Goal: Find specific page/section: Find specific page/section

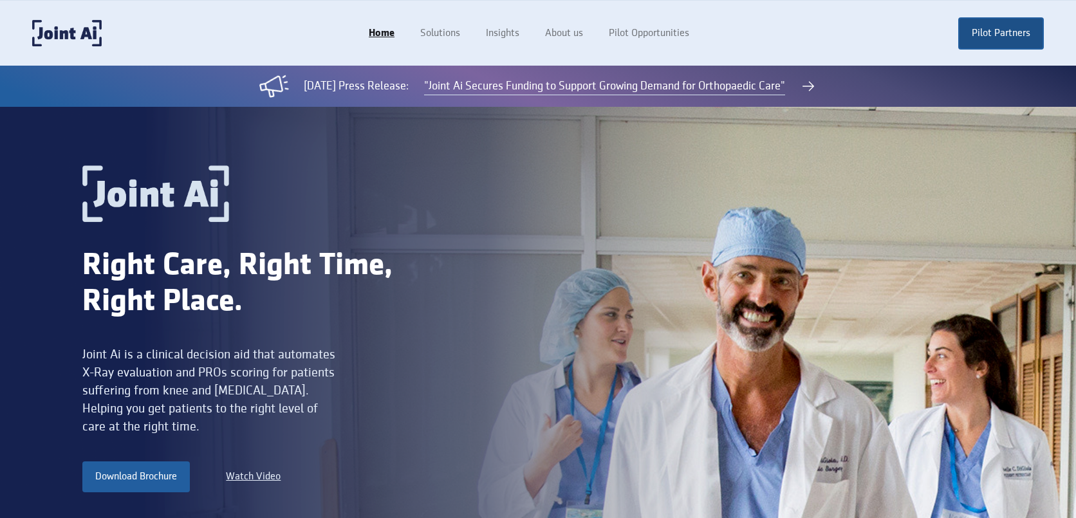
click at [986, 32] on link "Pilot Partners" at bounding box center [1001, 33] width 86 height 32
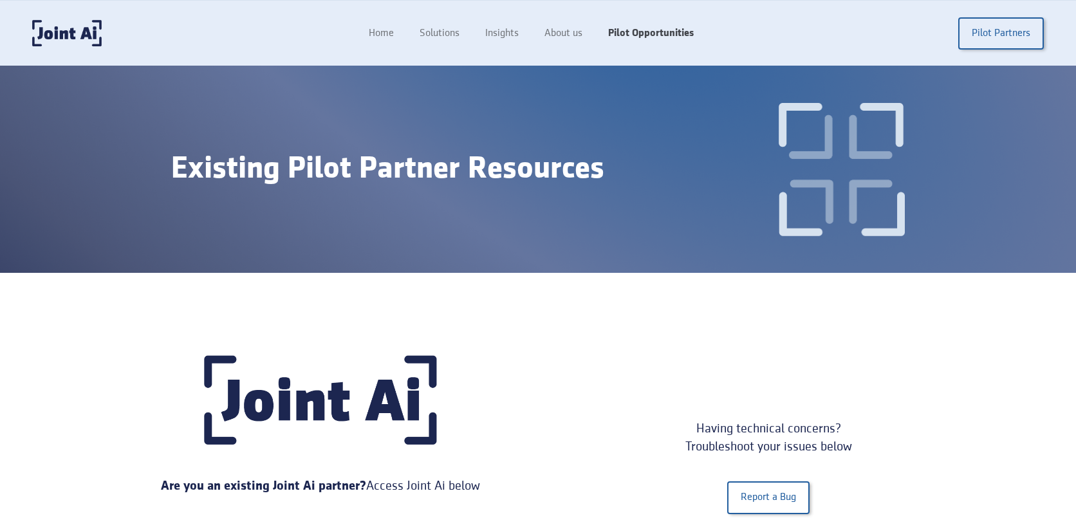
click at [629, 34] on link "Pilot Opportunities" at bounding box center [650, 33] width 111 height 24
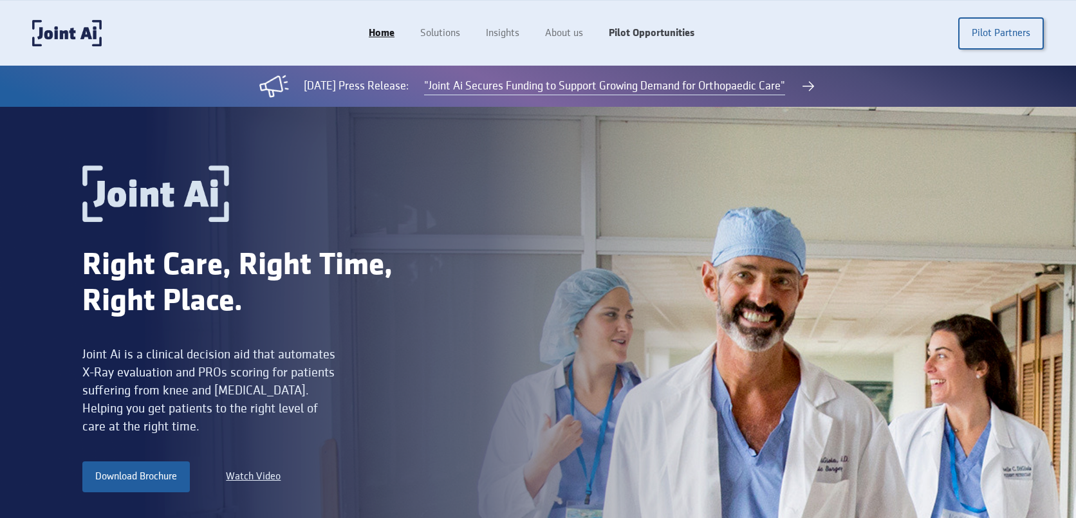
click at [663, 36] on link "Pilot Opportunities" at bounding box center [651, 33] width 111 height 24
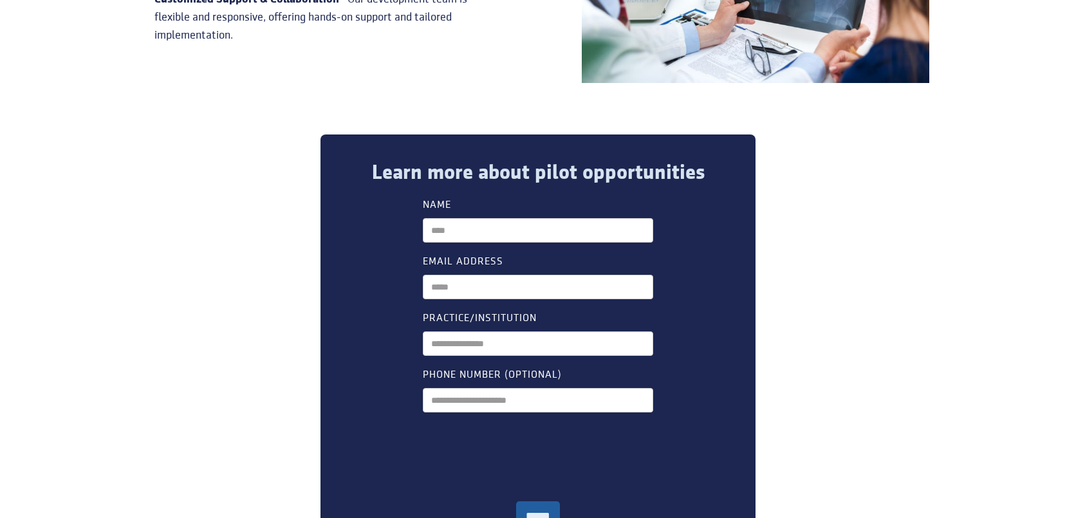
scroll to position [774, 0]
